Goal: Obtain resource: Download file/media

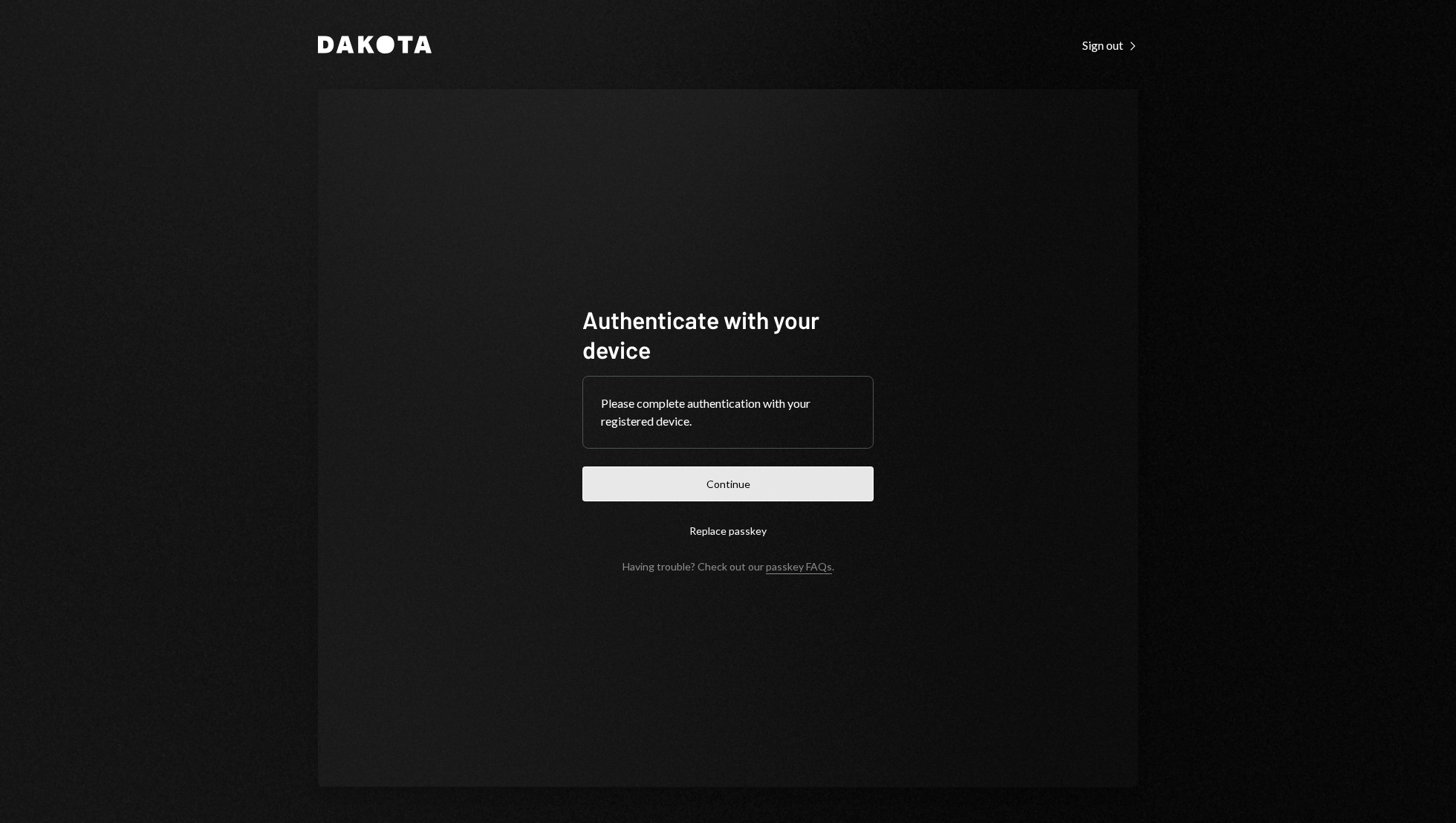
click at [764, 486] on button "Continue" at bounding box center [727, 484] width 291 height 35
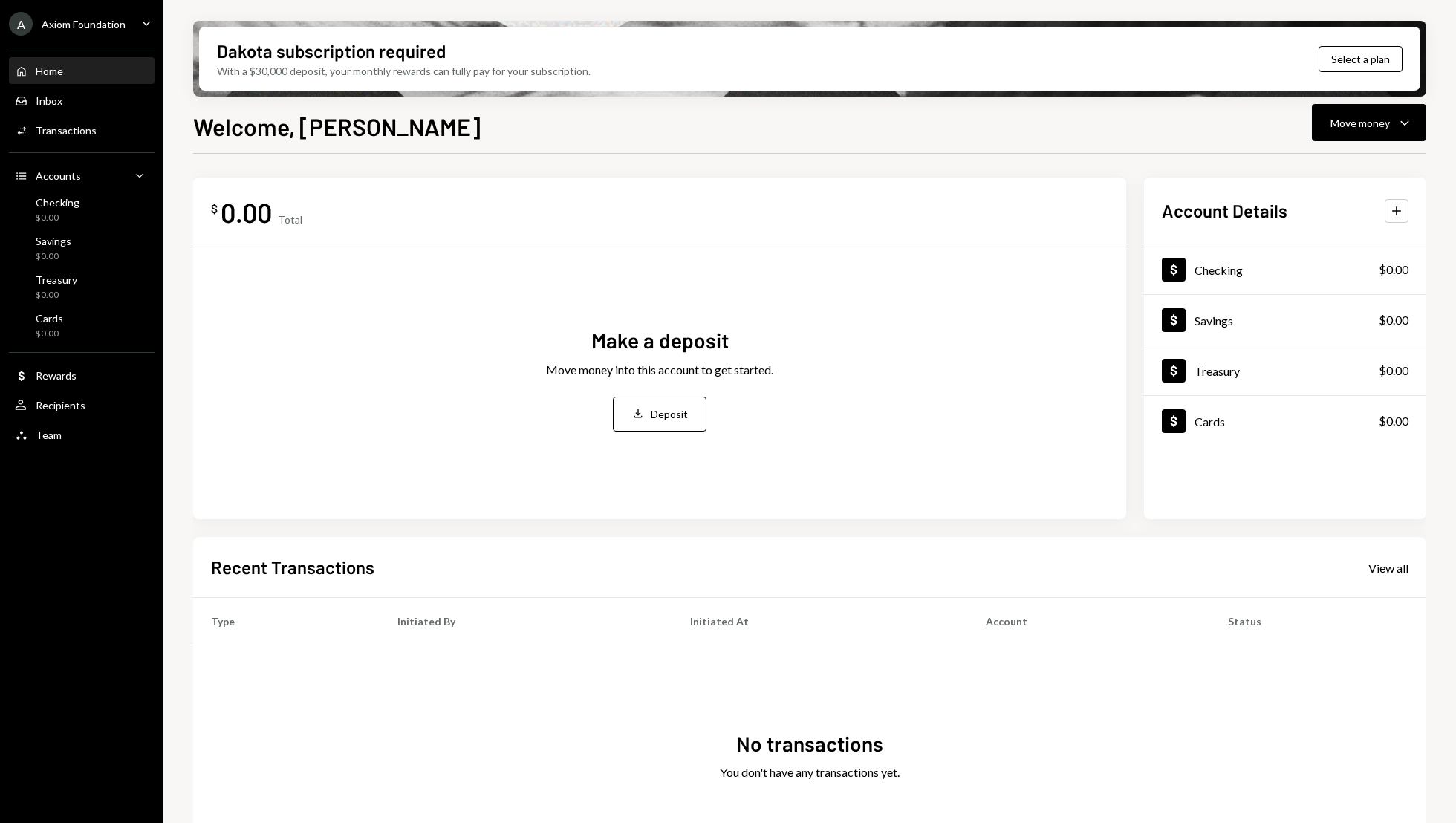
click at [69, 76] on div "Home Home" at bounding box center [82, 72] width 134 height 13
click at [96, 36] on ul "A Axiom Foundation Caret Down Home Home Inbox Inbox Activities Transactions Acc…" at bounding box center [81, 226] width 163 height 451
click at [155, 25] on div "A Axiom Foundation Caret Down" at bounding box center [81, 23] width 163 height 24
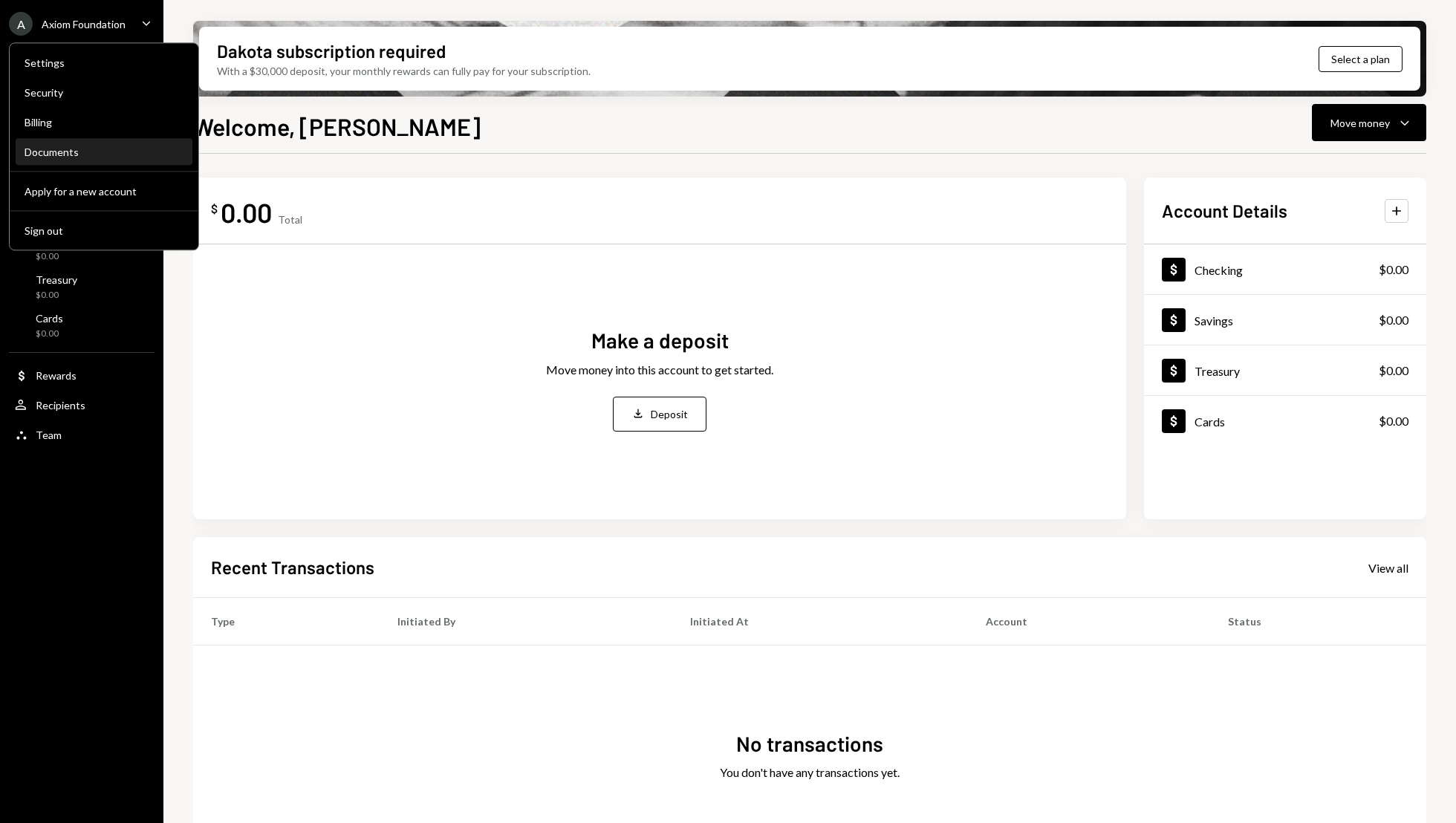
click at [71, 160] on div "Documents" at bounding box center [104, 152] width 159 height 25
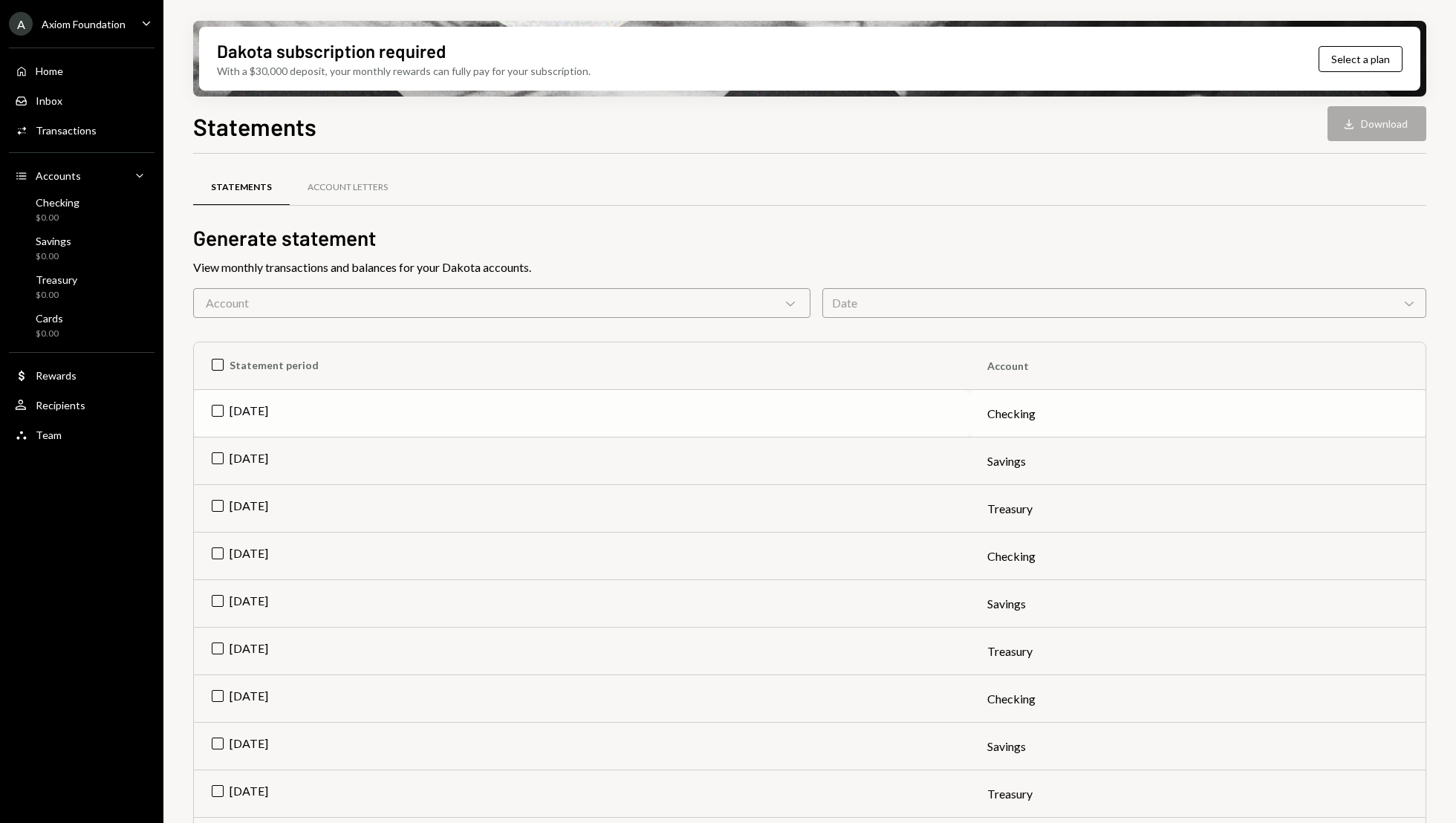
click at [233, 420] on td "[DATE]" at bounding box center [582, 414] width 776 height 48
click at [1366, 132] on button "Download Download" at bounding box center [1376, 123] width 98 height 35
click at [89, 820] on div "A Axiom Foundation Caret Down Home Home Inbox Inbox Activities Transactions Acc…" at bounding box center [81, 411] width 163 height 823
